Goal: Task Accomplishment & Management: Manage account settings

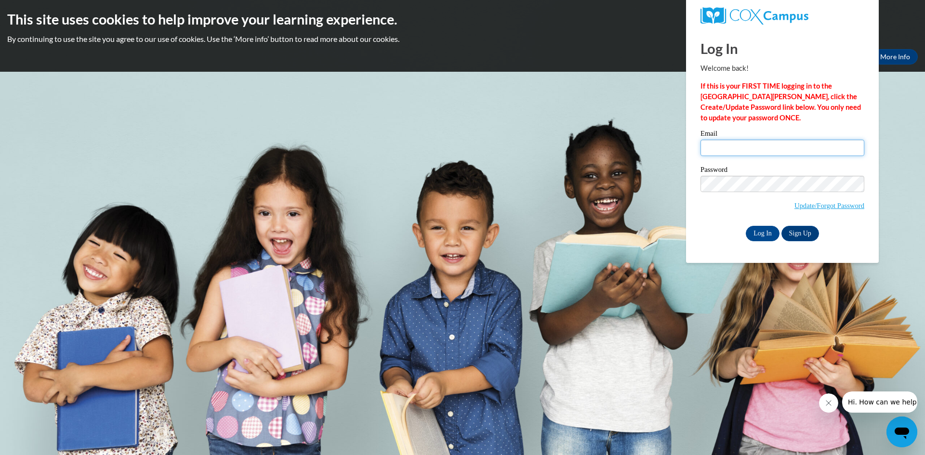
click at [723, 149] on input "Email" at bounding box center [782, 148] width 164 height 16
click at [731, 145] on input "Email" at bounding box center [782, 148] width 164 height 16
click at [719, 130] on div "Log In Welcome back! If this is your FIRST TIME logging in to the [GEOGRAPHIC_D…" at bounding box center [782, 135] width 164 height 212
click at [725, 149] on input "Email" at bounding box center [782, 148] width 164 height 16
type input "[EMAIL_ADDRESS][DOMAIN_NAME]"
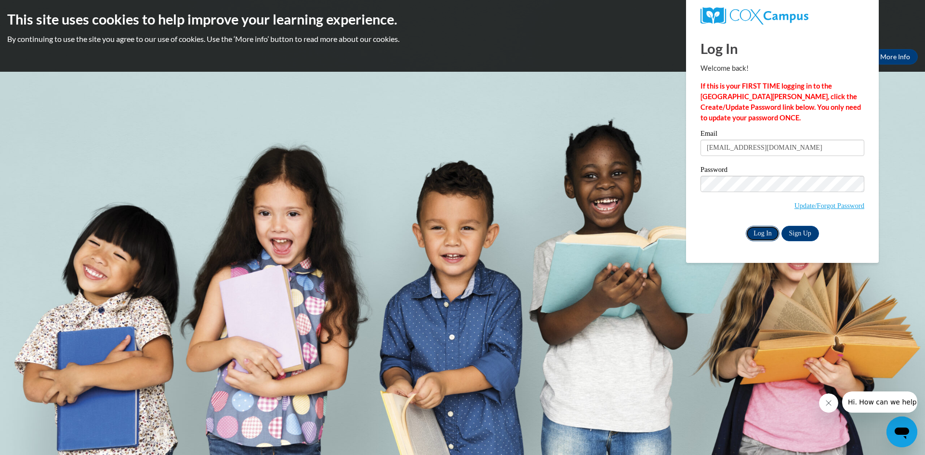
click at [758, 232] on input "Log In" at bounding box center [762, 233] width 34 height 15
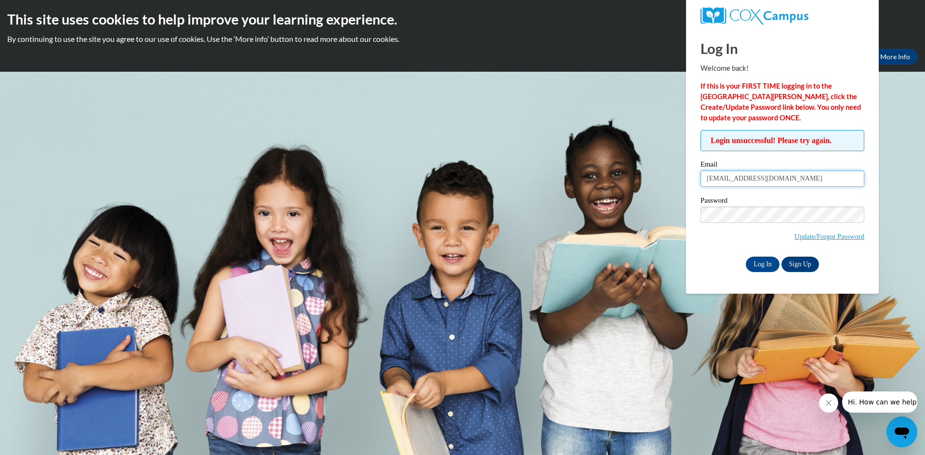
click at [791, 183] on input "[EMAIL_ADDRESS][DOMAIN_NAME]" at bounding box center [782, 178] width 164 height 16
type input "s"
click at [887, 127] on body "This site uses cookies to help improve your learning experience. By continuing …" at bounding box center [462, 227] width 925 height 455
click at [838, 39] on h1 "Log In" at bounding box center [782, 49] width 164 height 20
